Goal: Feedback & Contribution: Submit feedback/report problem

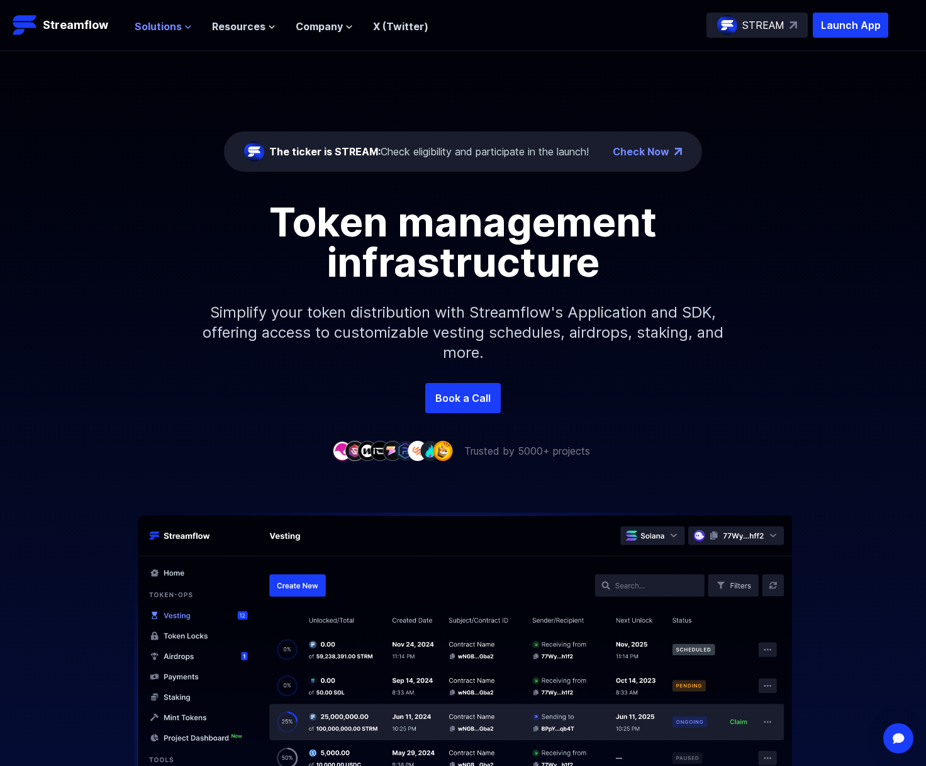
click at [152, 23] on span "Solutions" at bounding box center [158, 26] width 47 height 15
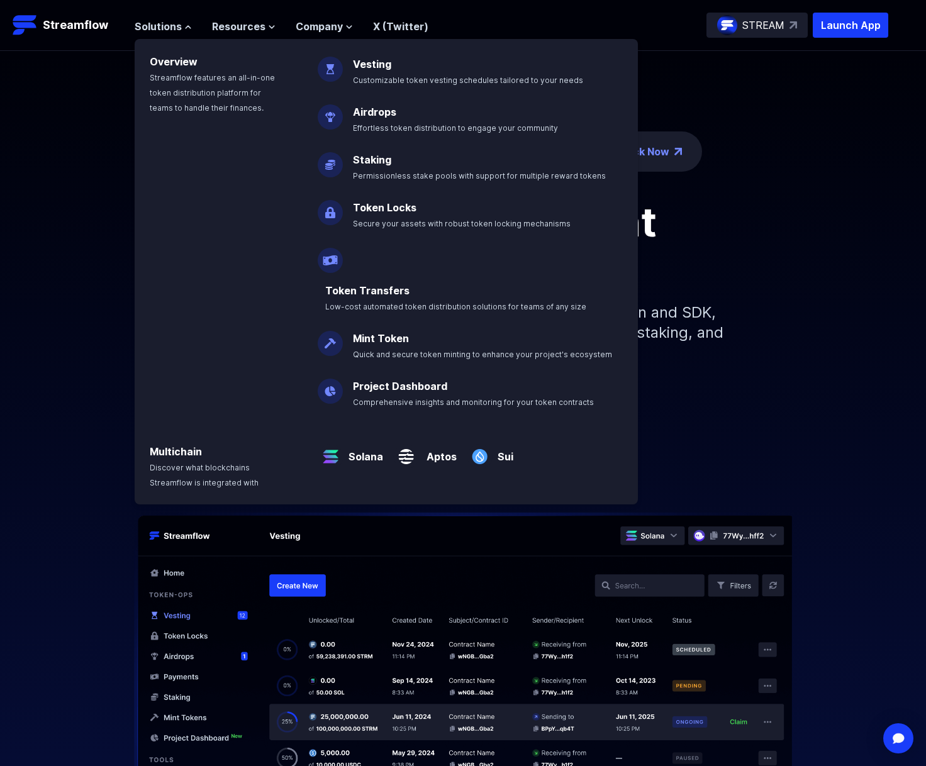
drag, startPoint x: 97, startPoint y: 346, endPoint x: 104, endPoint y: 342, distance: 8.4
click at [97, 346] on div "Token management infrastructure Simplify your token distribution with Streamflo…" at bounding box center [463, 292] width 926 height 181
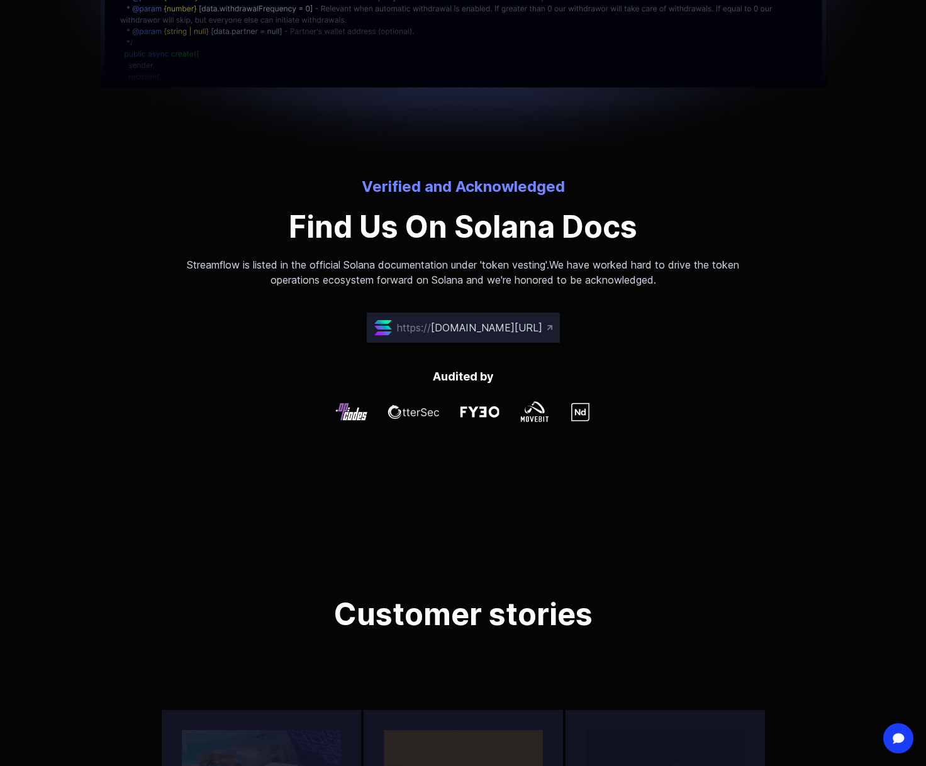
scroll to position [4477, 0]
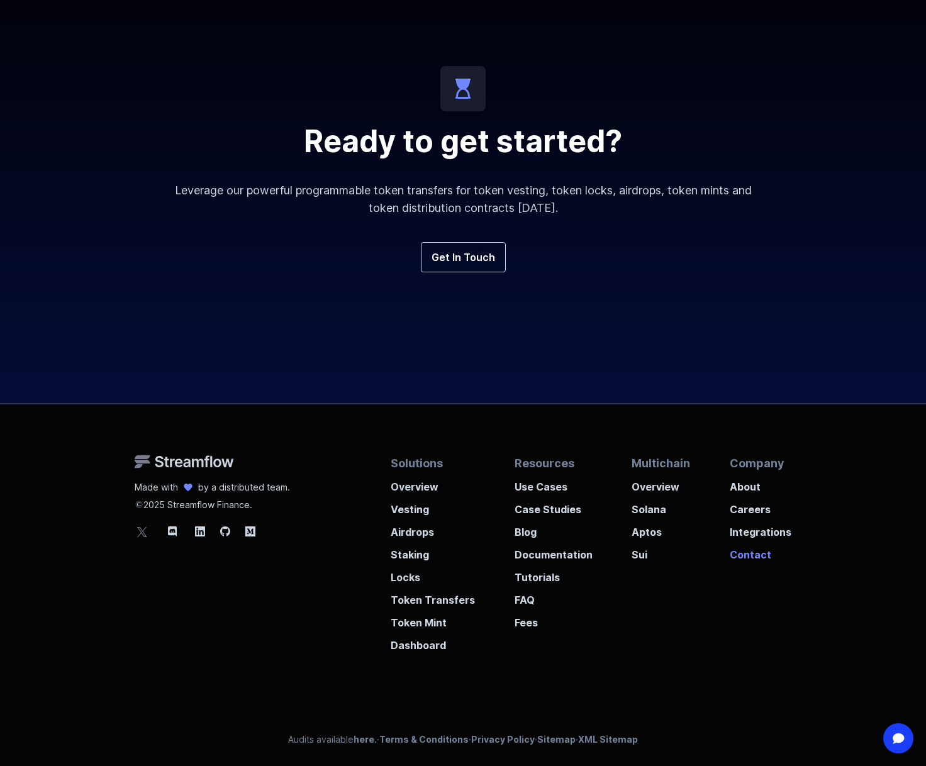
click at [759, 557] on p "Contact" at bounding box center [761, 551] width 62 height 23
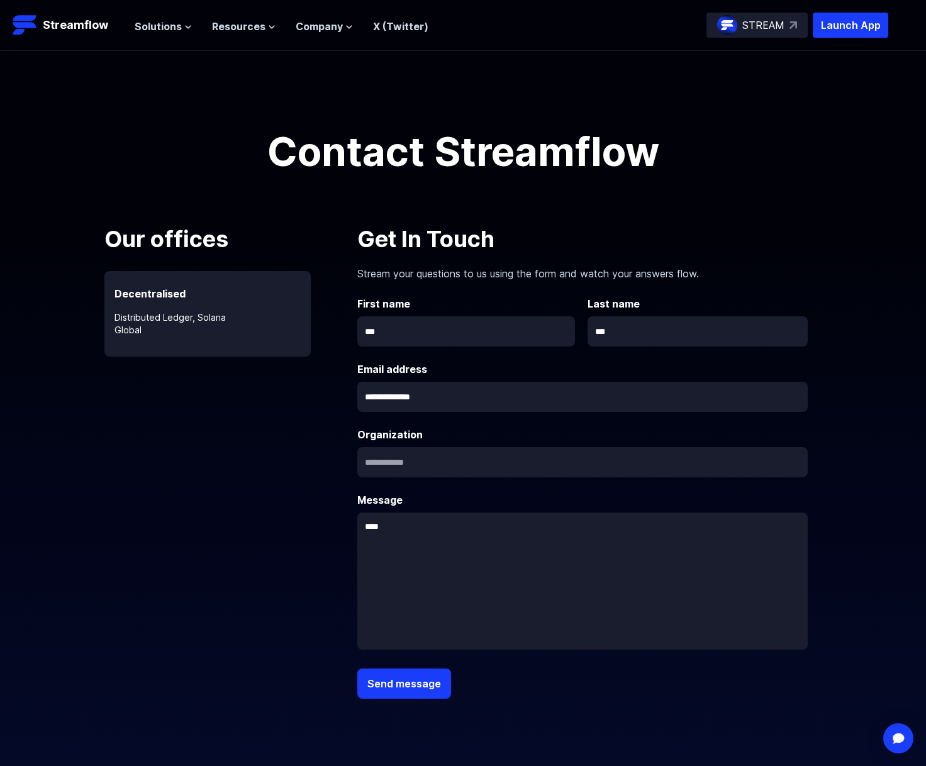
click at [465, 397] on input "**********" at bounding box center [582, 397] width 450 height 30
click at [412, 453] on input "text" at bounding box center [582, 462] width 450 height 30
type input "**********"
click at [425, 536] on textarea at bounding box center [582, 581] width 450 height 137
drag, startPoint x: 377, startPoint y: 527, endPoint x: 362, endPoint y: 526, distance: 14.5
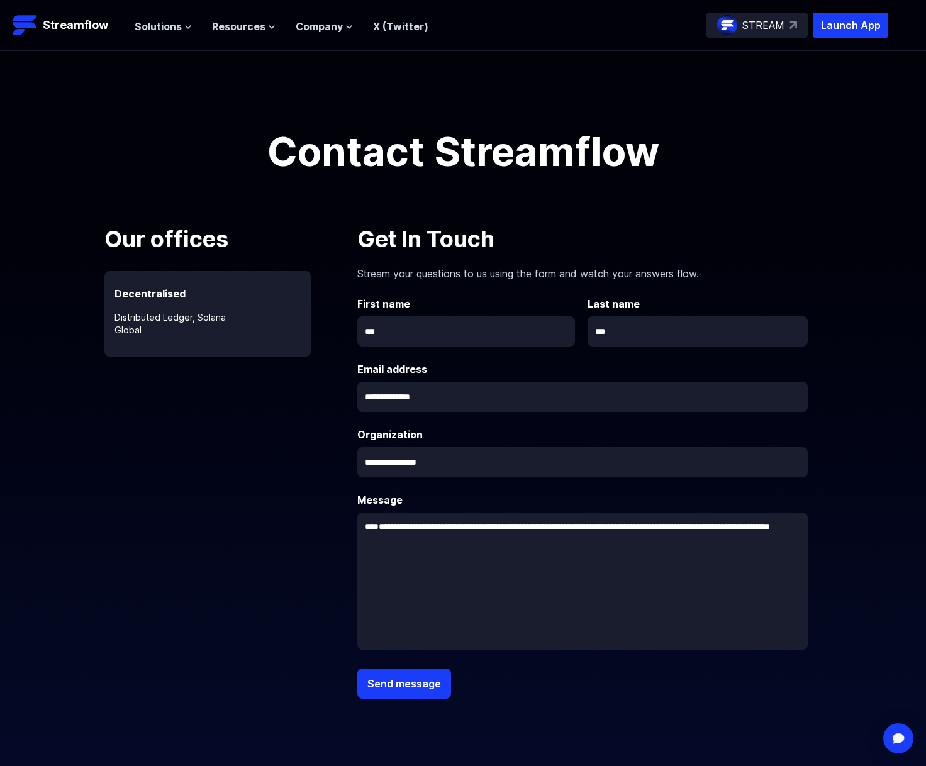
click at [362, 526] on textarea at bounding box center [582, 581] width 450 height 137
click at [542, 580] on textarea at bounding box center [582, 581] width 450 height 137
click at [709, 525] on textarea at bounding box center [582, 581] width 450 height 137
click at [703, 529] on textarea at bounding box center [582, 581] width 450 height 137
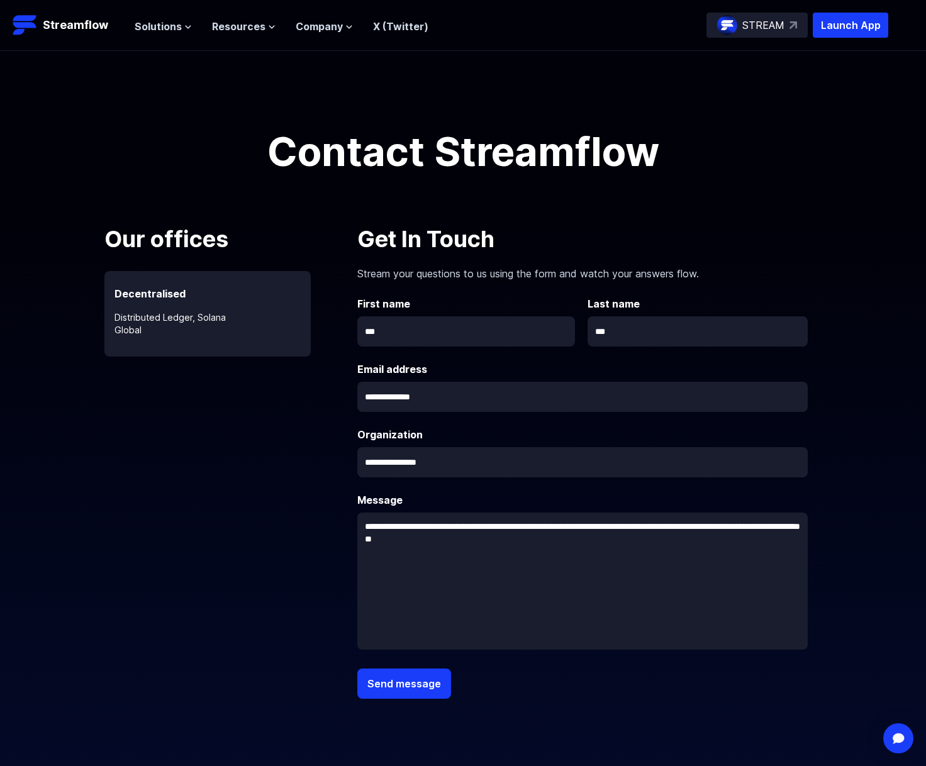
click at [725, 530] on textarea at bounding box center [582, 581] width 450 height 137
click at [723, 530] on textarea at bounding box center [582, 581] width 450 height 137
click at [731, 547] on textarea at bounding box center [582, 581] width 450 height 137
drag, startPoint x: 556, startPoint y: 540, endPoint x: 465, endPoint y: 543, distance: 91.2
click at [465, 543] on textarea at bounding box center [582, 581] width 450 height 137
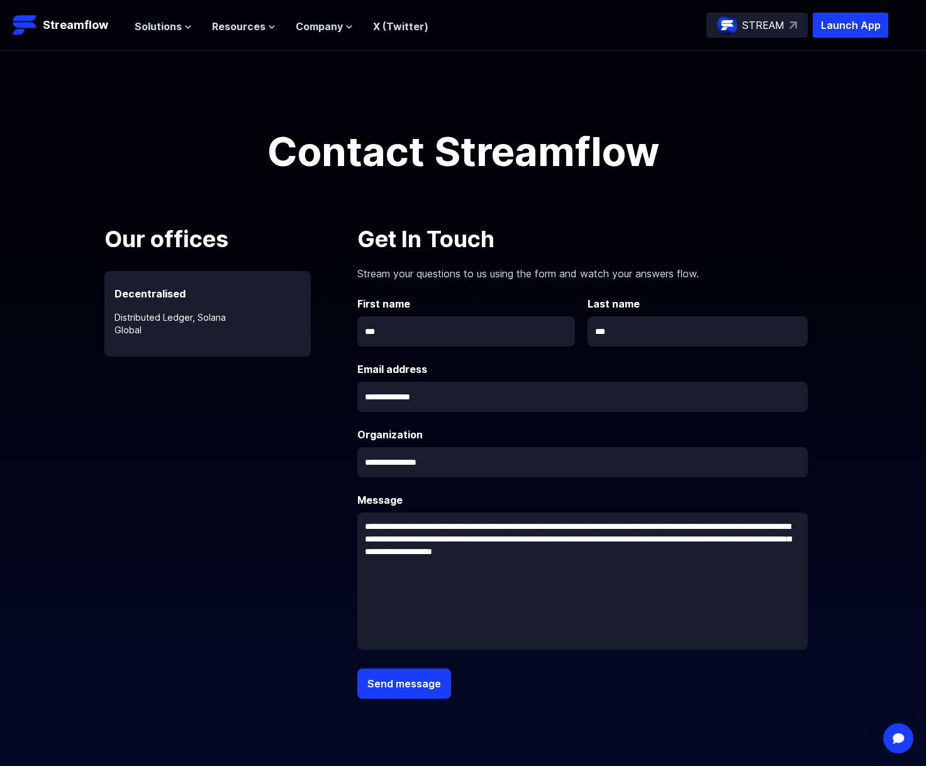
paste textarea "**********"
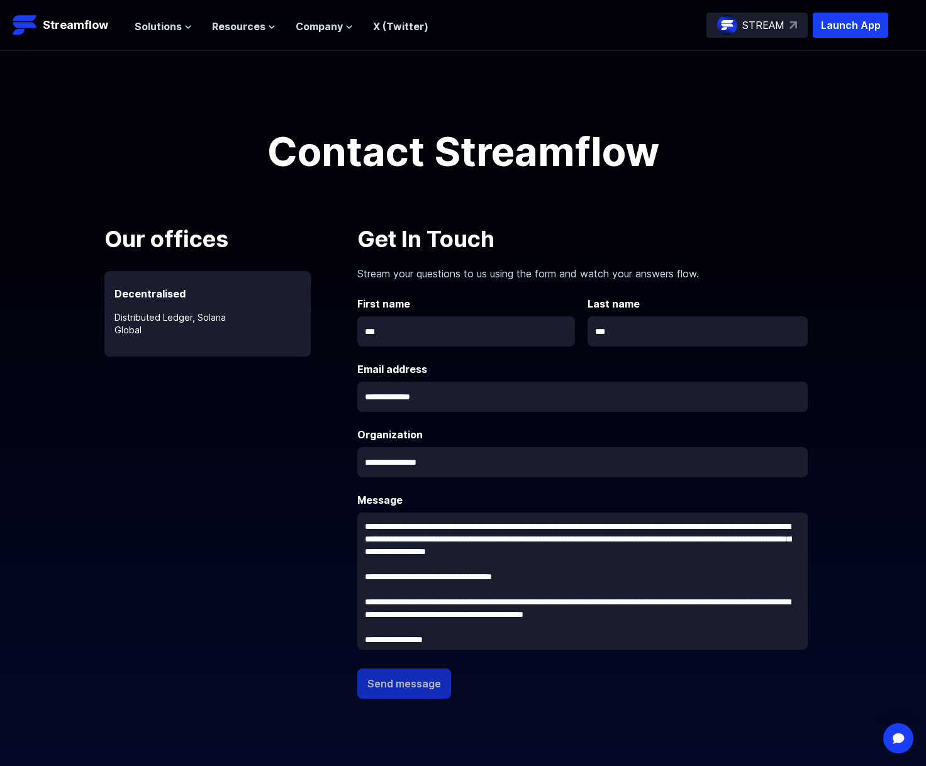
type textarea "**********"
click at [406, 684] on button "Send message" at bounding box center [404, 684] width 94 height 30
